Goal: Book appointment/travel/reservation

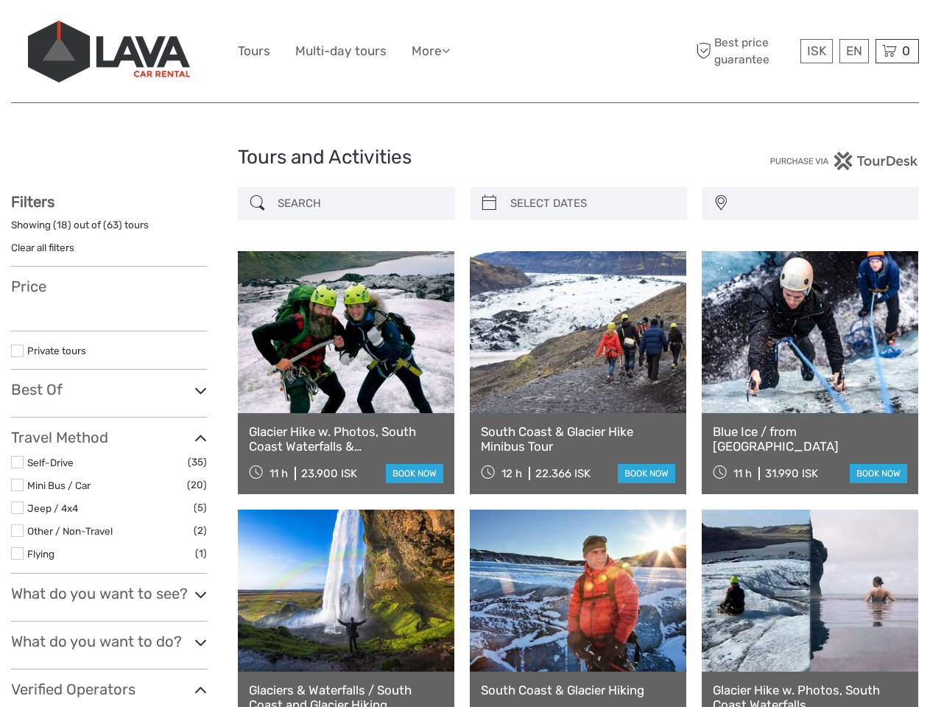
select select
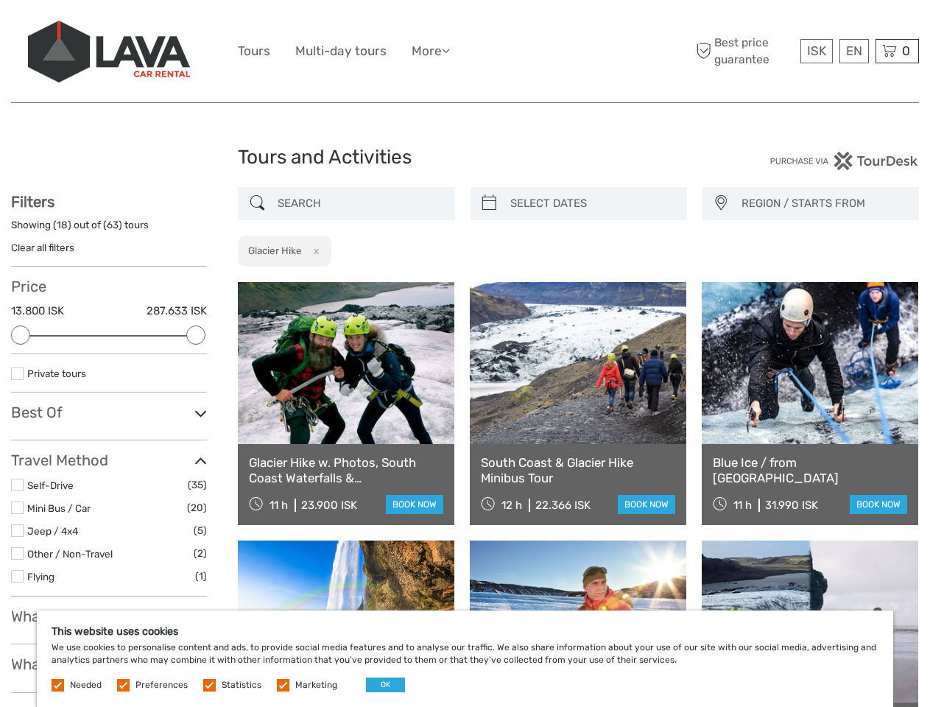
click at [465, 52] on ul "Tours Multi-day tours More Food & drink Travel Articles Back to [GEOGRAPHIC_DAT…" at bounding box center [355, 51] width 234 height 21
click at [432, 51] on link "More" at bounding box center [431, 51] width 38 height 21
click at [450, 50] on icon at bounding box center [446, 50] width 8 height 13
click at [816, 51] on span "ISK" at bounding box center [816, 50] width 19 height 15
click at [854, 51] on div "EN English Español Deutsch" at bounding box center [854, 51] width 29 height 24
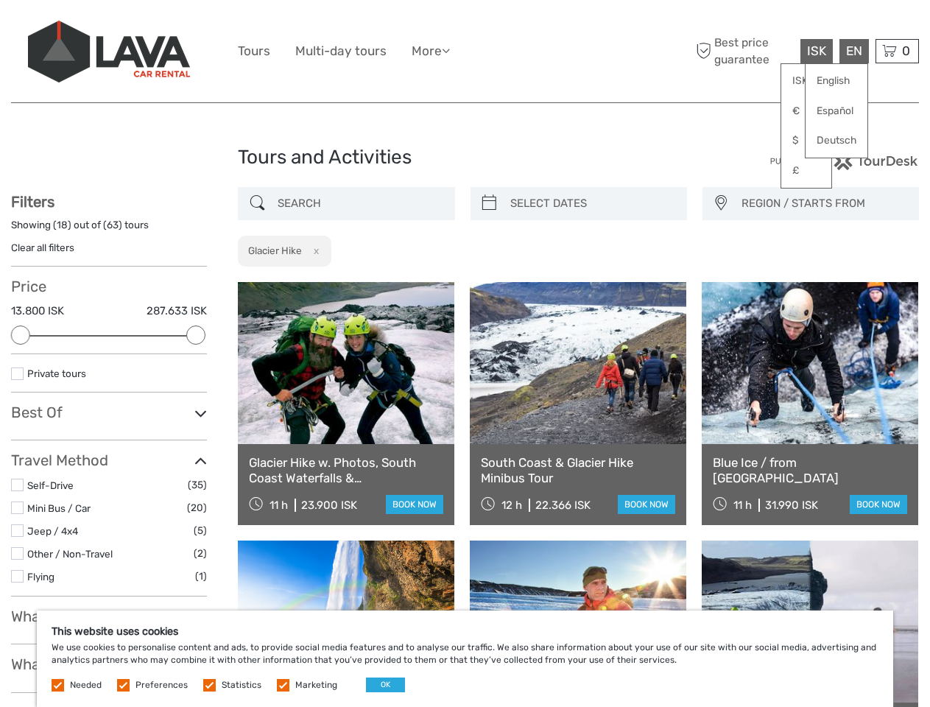
click at [897, 51] on div "0 Items Total 0 ISK Checkout The shopping cart is empty." at bounding box center [897, 51] width 43 height 24
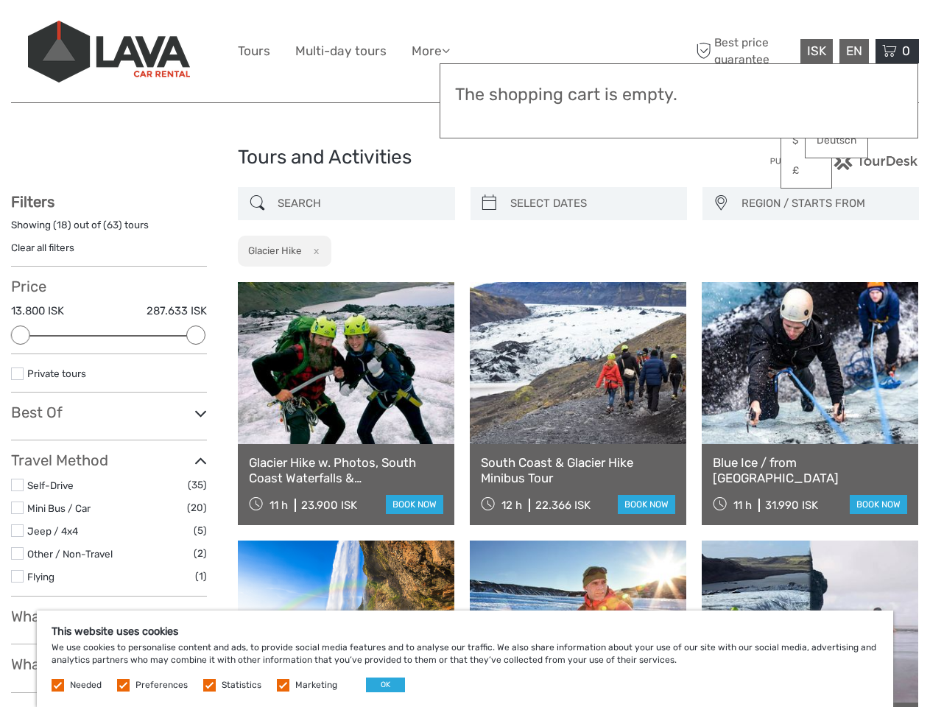
click at [21, 335] on div at bounding box center [20, 335] width 19 height 19
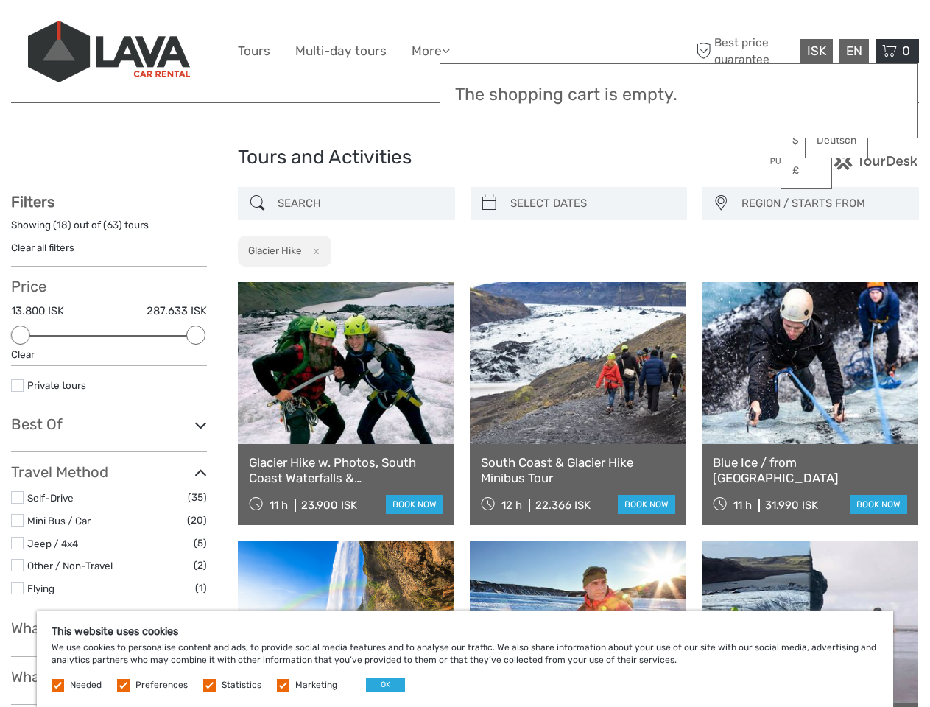
scroll to position [71, 0]
